Goal: Check status: Check status

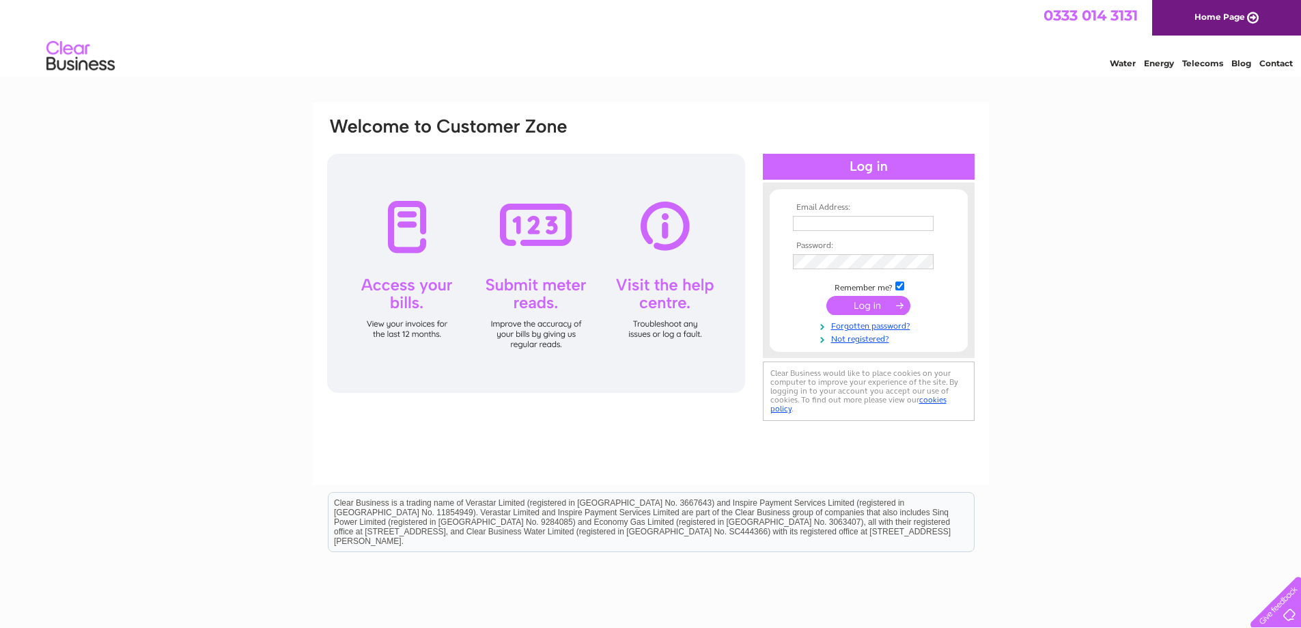
type input "[EMAIL_ADDRESS][DOMAIN_NAME]"
click at [859, 301] on input "submit" at bounding box center [868, 305] width 84 height 19
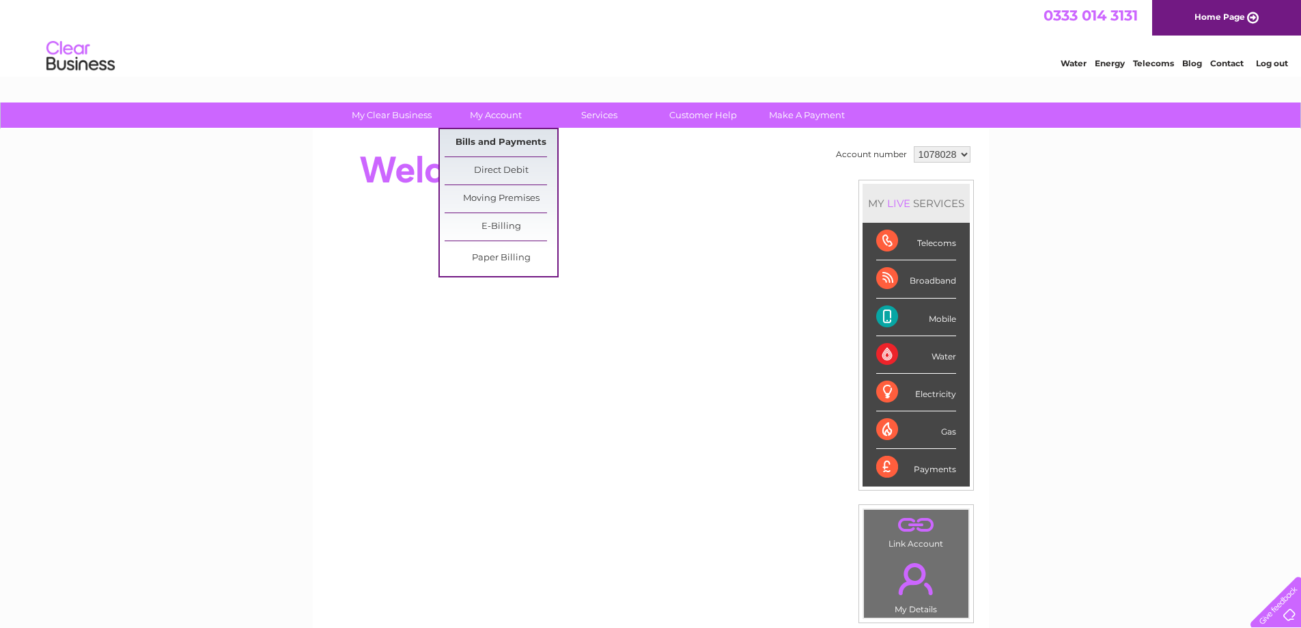
click at [502, 138] on link "Bills and Payments" at bounding box center [501, 142] width 113 height 27
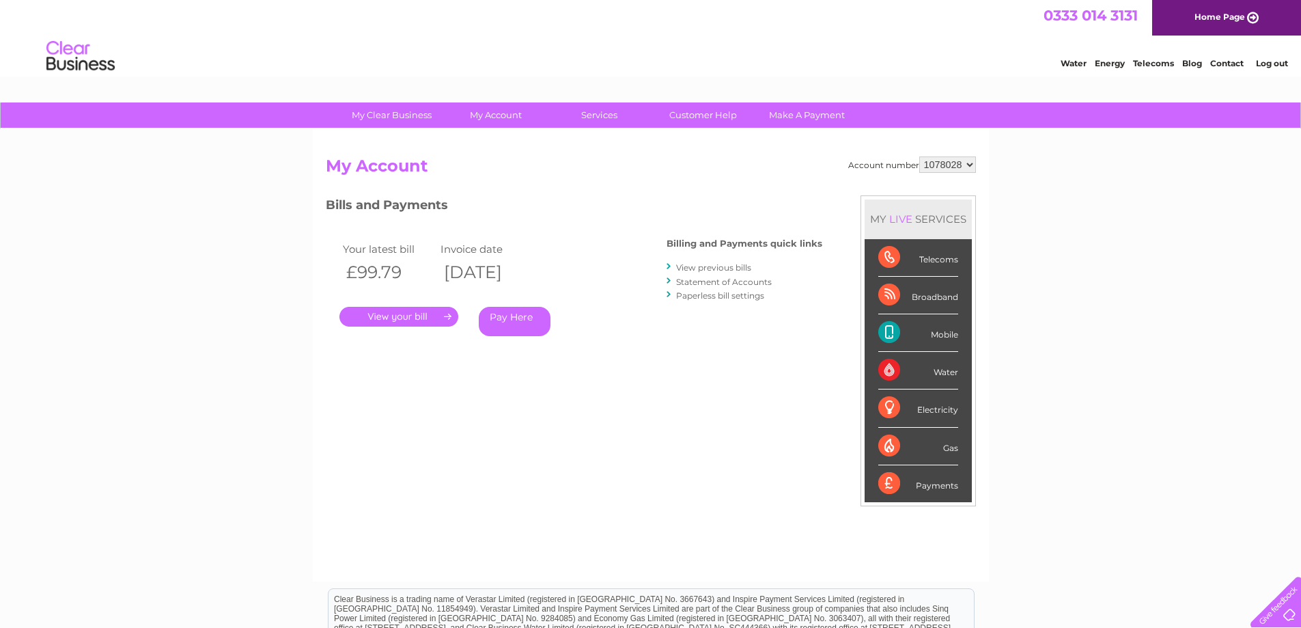
click at [420, 318] on link "." at bounding box center [398, 317] width 119 height 20
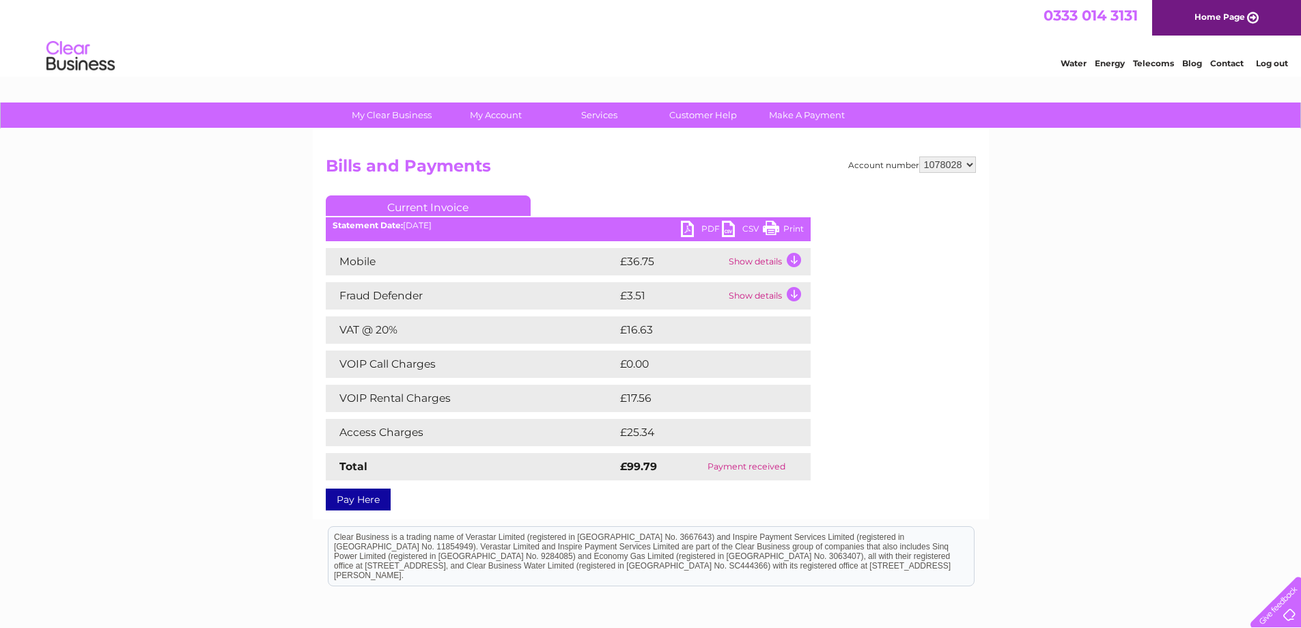
click at [794, 258] on td "Show details" at bounding box center [767, 261] width 85 height 27
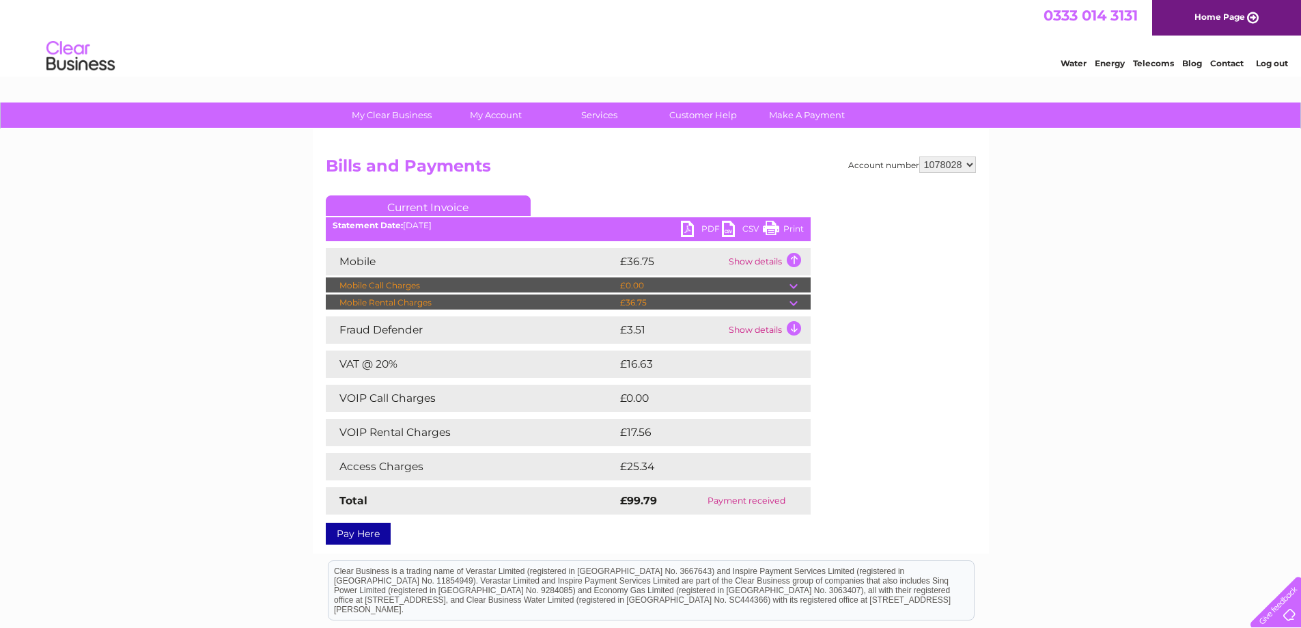
click at [794, 303] on td at bounding box center [799, 302] width 21 height 16
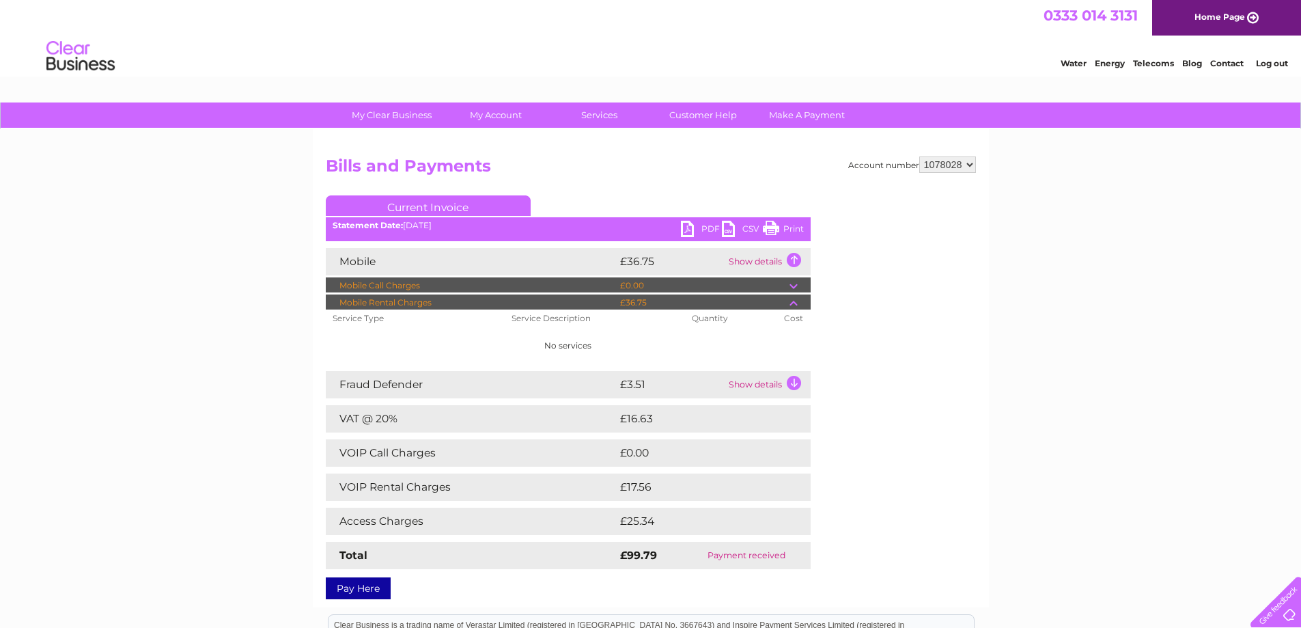
click at [794, 303] on td at bounding box center [799, 302] width 21 height 16
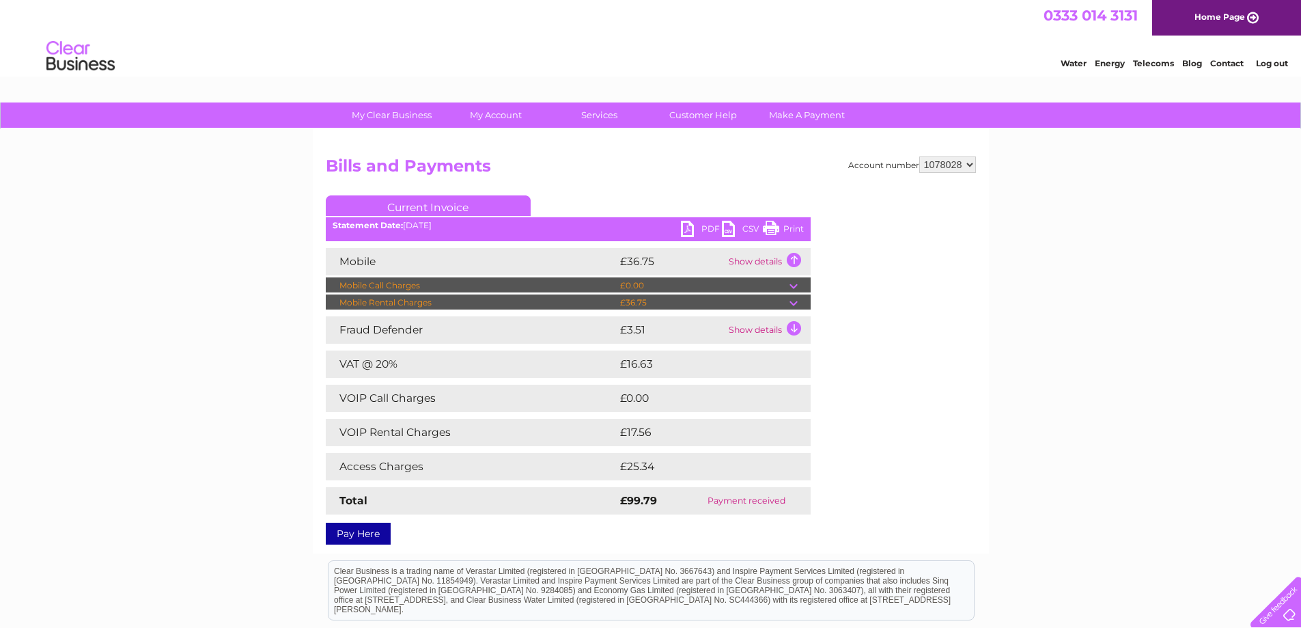
click at [794, 259] on td "Show details" at bounding box center [767, 261] width 85 height 27
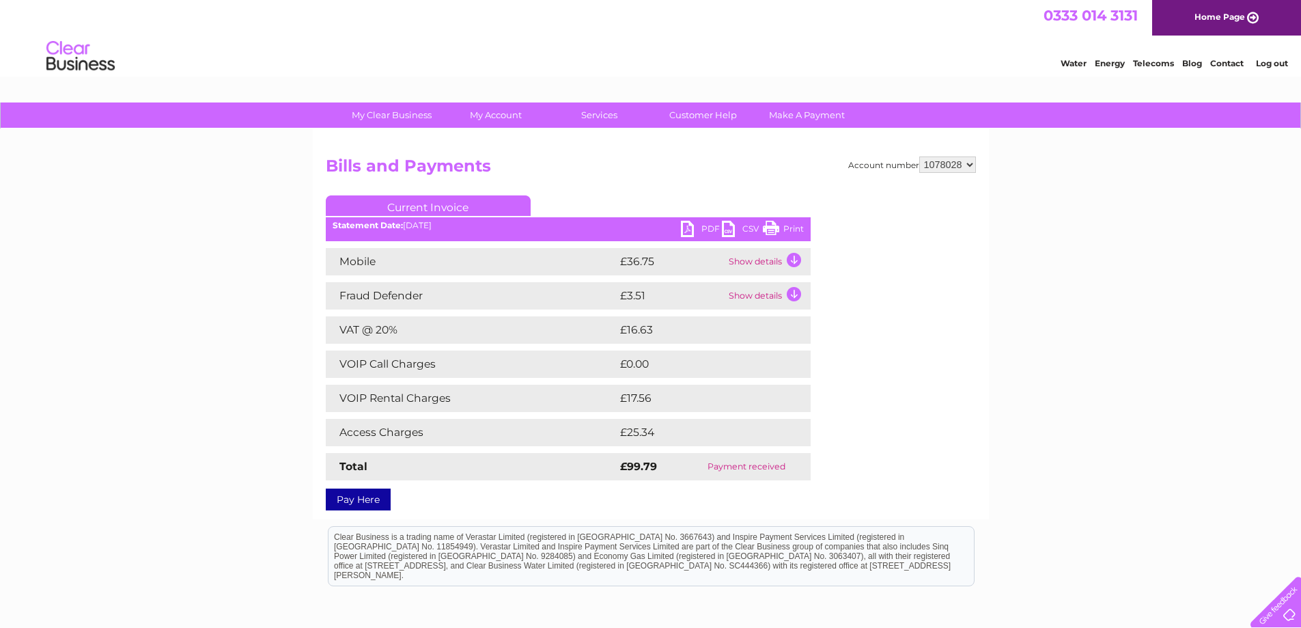
click at [1276, 63] on link "Log out" at bounding box center [1272, 63] width 32 height 10
